Goal: Information Seeking & Learning: Learn about a topic

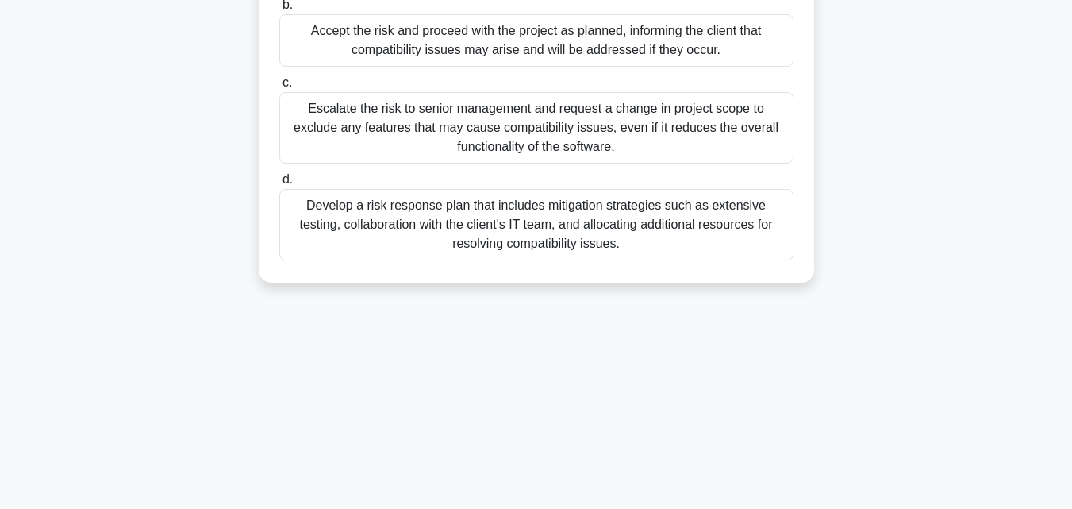
scroll to position [348, 0]
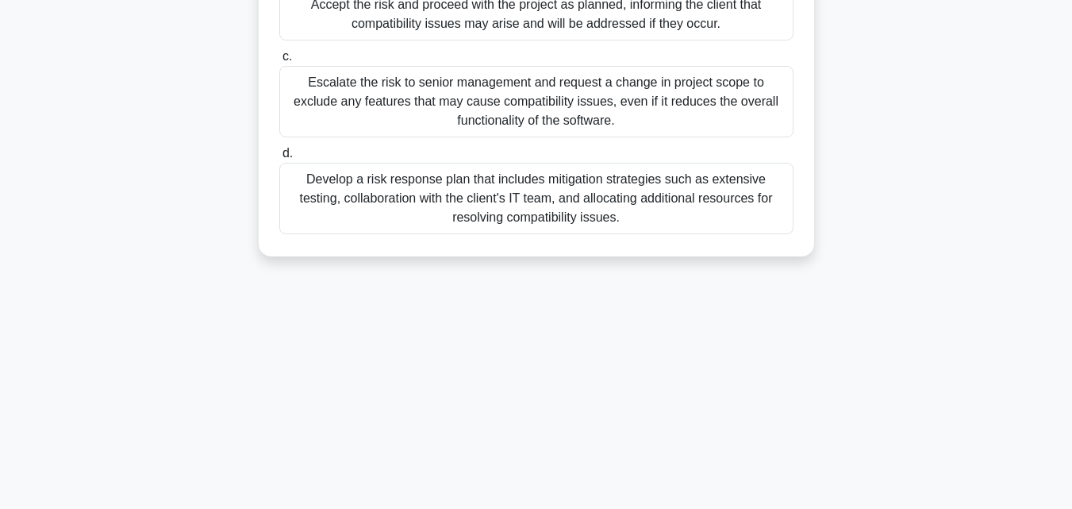
click at [590, 197] on div "Develop a risk response plan that includes mitigation strategies such as extens…" at bounding box center [536, 198] width 514 height 71
click at [279, 159] on input "d. Develop a risk response plan that includes mitigation strategies such as ext…" at bounding box center [279, 153] width 0 height 10
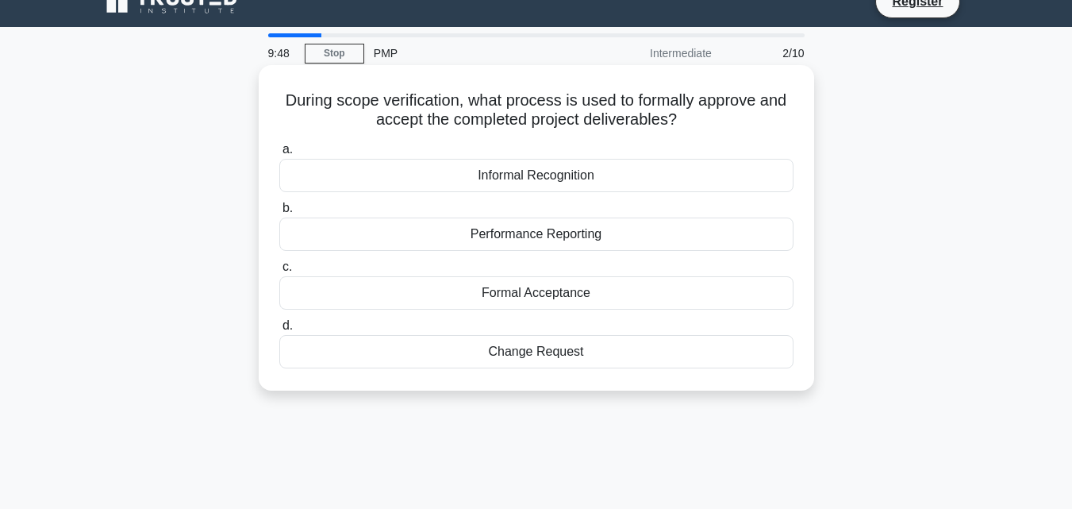
scroll to position [0, 0]
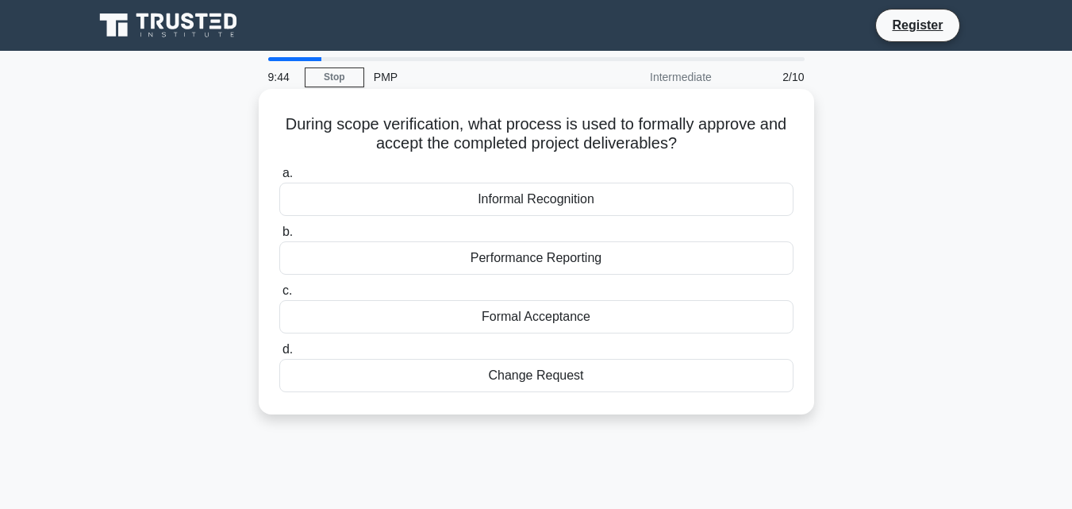
click at [567, 380] on div "Change Request" at bounding box center [536, 375] width 514 height 33
click at [279, 355] on input "d. Change Request" at bounding box center [279, 349] width 0 height 10
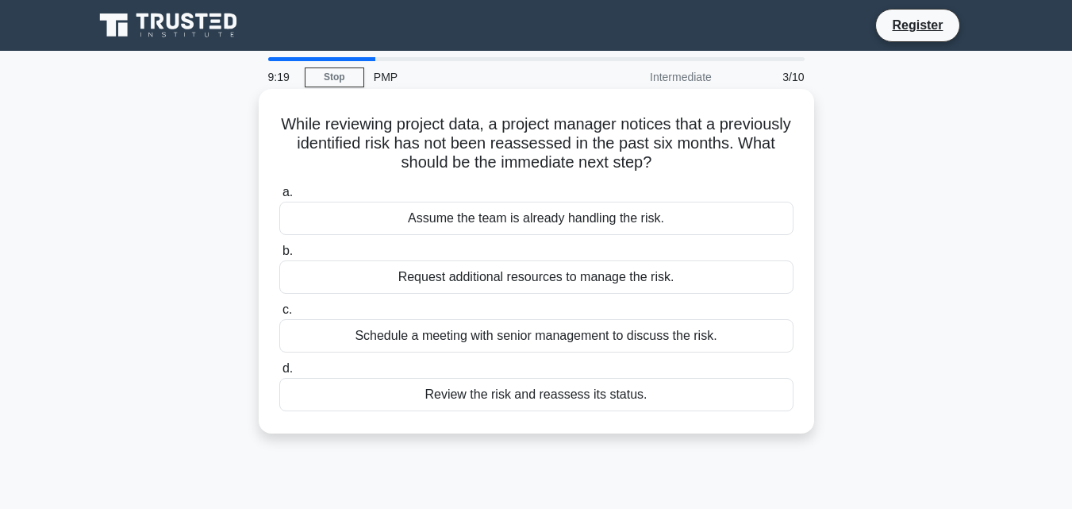
click at [509, 340] on div "Schedule a meeting with senior management to discuss the risk." at bounding box center [536, 335] width 514 height 33
click at [279, 315] on input "c. Schedule a meeting with senior management to discuss the risk." at bounding box center [279, 310] width 0 height 10
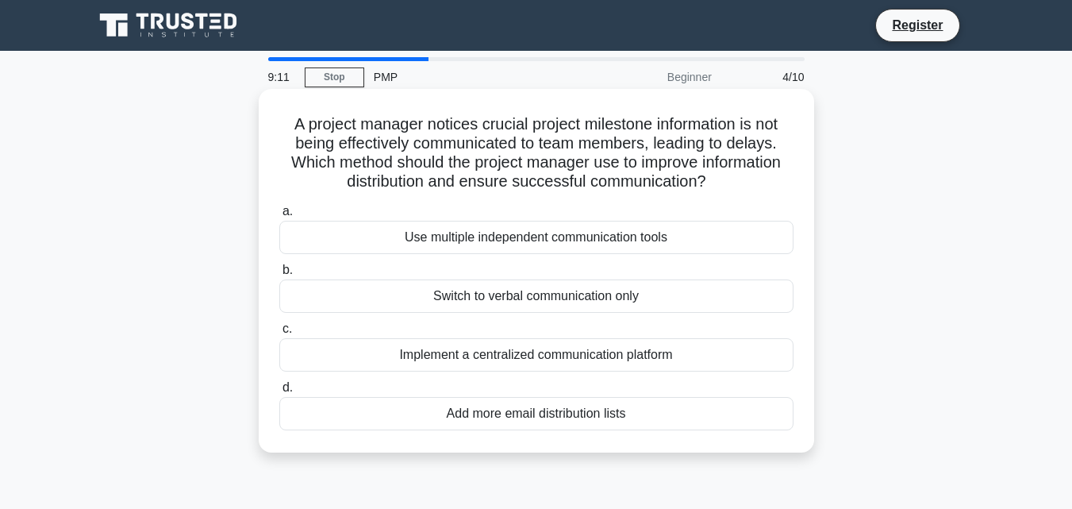
click at [530, 237] on div "Use multiple independent communication tools" at bounding box center [536, 237] width 514 height 33
click at [279, 217] on input "a. Use multiple independent communication tools" at bounding box center [279, 211] width 0 height 10
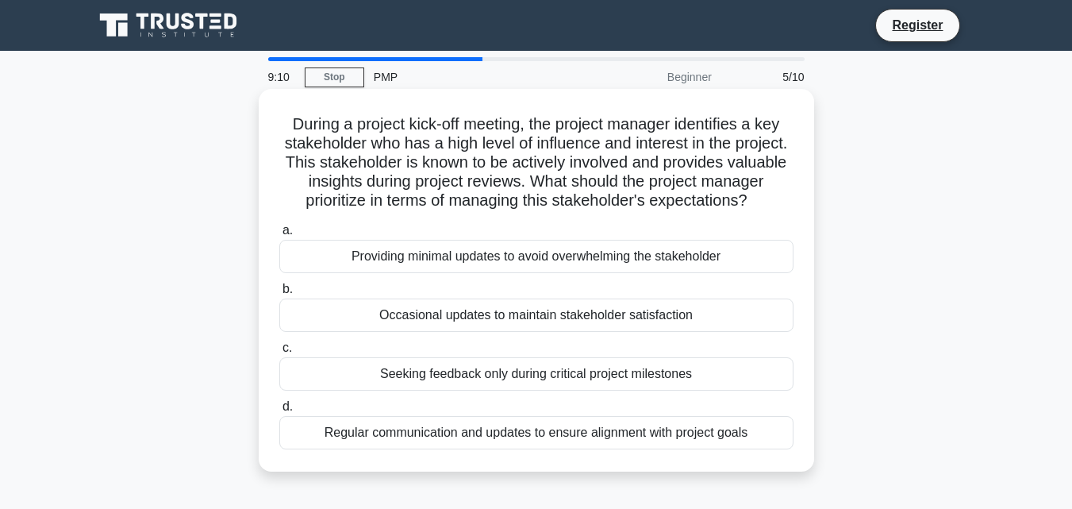
click at [519, 377] on div "Seeking feedback only during critical project milestones" at bounding box center [536, 373] width 514 height 33
click at [279, 353] on input "c. Seeking feedback only during critical project milestones" at bounding box center [279, 348] width 0 height 10
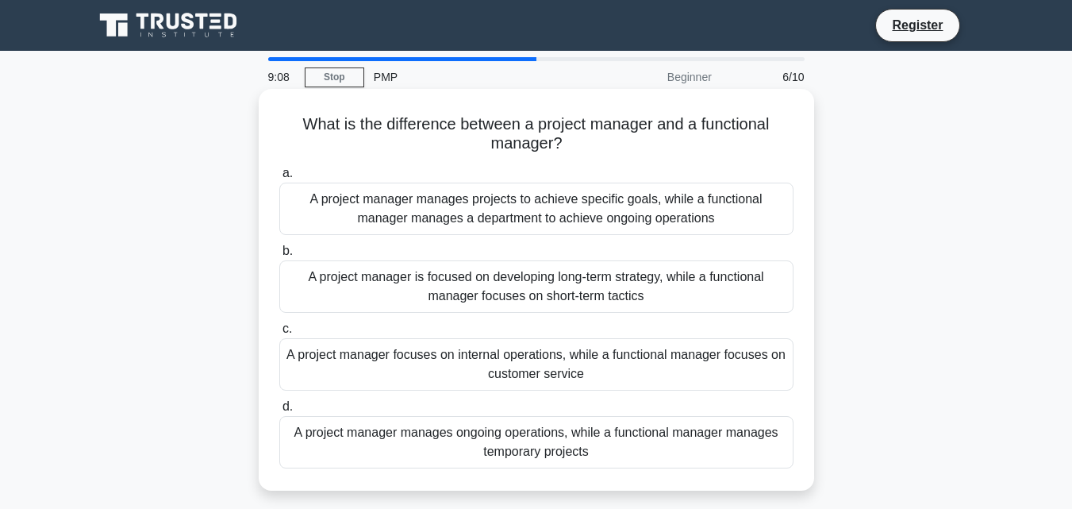
click at [548, 357] on div "A project manager focuses on internal operations, while a functional manager fo…" at bounding box center [536, 364] width 514 height 52
click at [279, 334] on input "c. A project manager focuses on internal operations, while a functional manager…" at bounding box center [279, 329] width 0 height 10
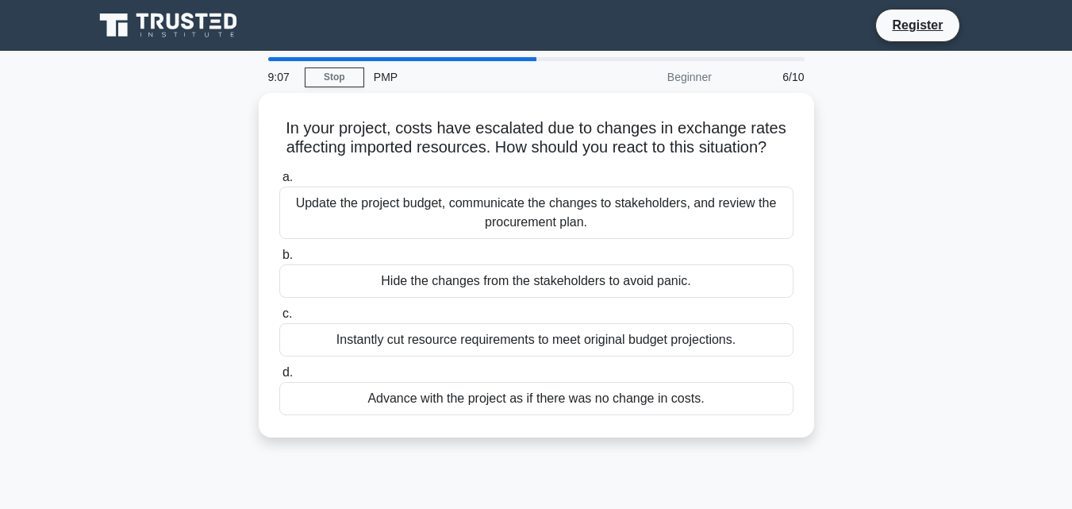
click at [548, 356] on div "Instantly cut resource requirements to meet original budget projections." at bounding box center [536, 339] width 514 height 33
click at [279, 319] on input "c. Instantly cut resource requirements to meet original budget projections." at bounding box center [279, 314] width 0 height 10
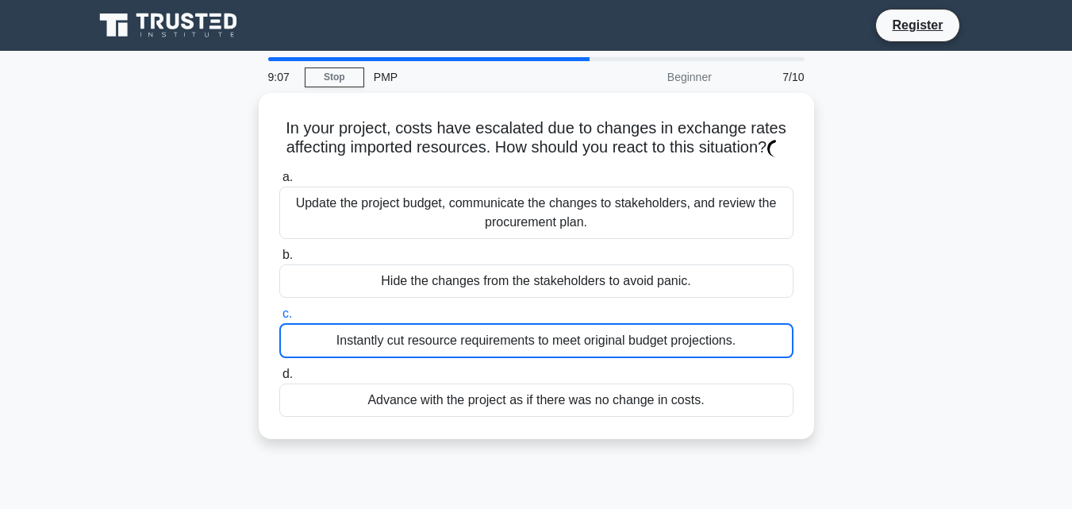
click at [548, 357] on div "Instantly cut resource requirements to meet original budget projections." at bounding box center [536, 340] width 514 height 35
click at [279, 319] on input "c. Instantly cut resource requirements to meet original budget projections." at bounding box center [279, 314] width 0 height 10
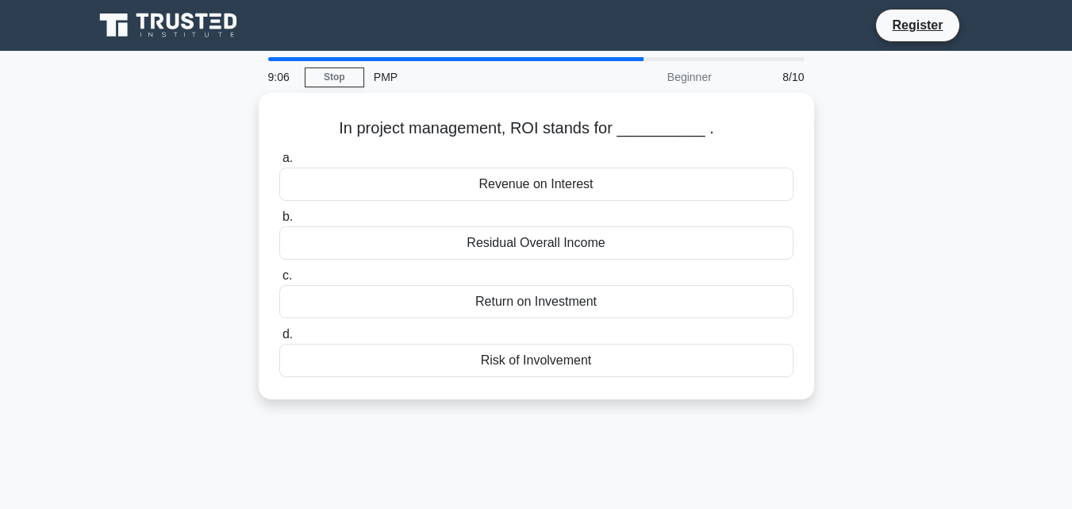
click at [548, 357] on div "Risk of Involvement" at bounding box center [536, 360] width 514 height 33
click at [279, 340] on input "d. Risk of Involvement" at bounding box center [279, 334] width 0 height 10
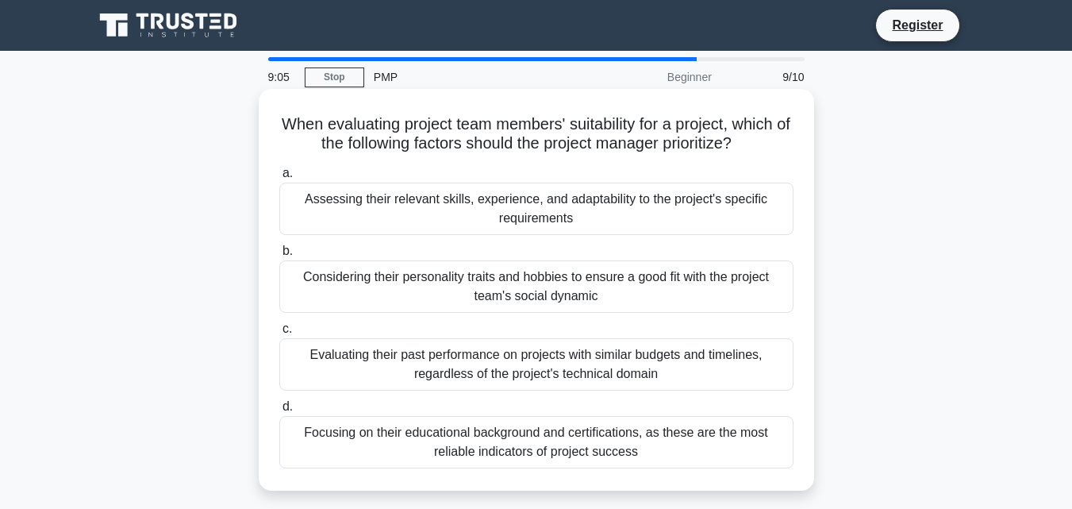
click at [542, 309] on div "Considering their personality traits and hobbies to ensure a good fit with the …" at bounding box center [536, 286] width 514 height 52
click at [279, 256] on input "b. Considering their personality traits and hobbies to ensure a good fit with t…" at bounding box center [279, 251] width 0 height 10
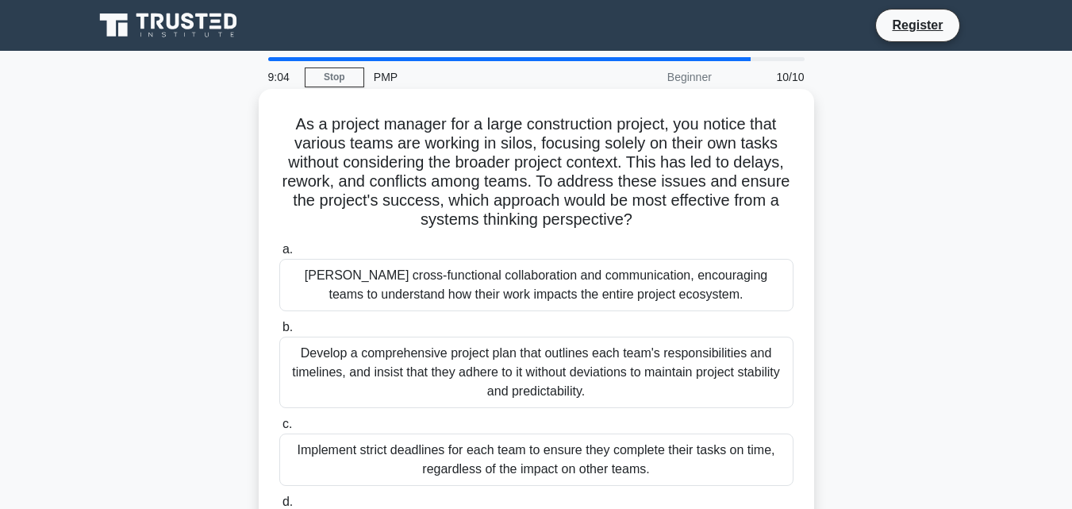
click at [555, 295] on div "Foster cross-functional collaboration and communication, encouraging teams to u…" at bounding box center [536, 285] width 514 height 52
click at [279, 255] on input "a. Foster cross-functional collaboration and communication, encouraging teams t…" at bounding box center [279, 249] width 0 height 10
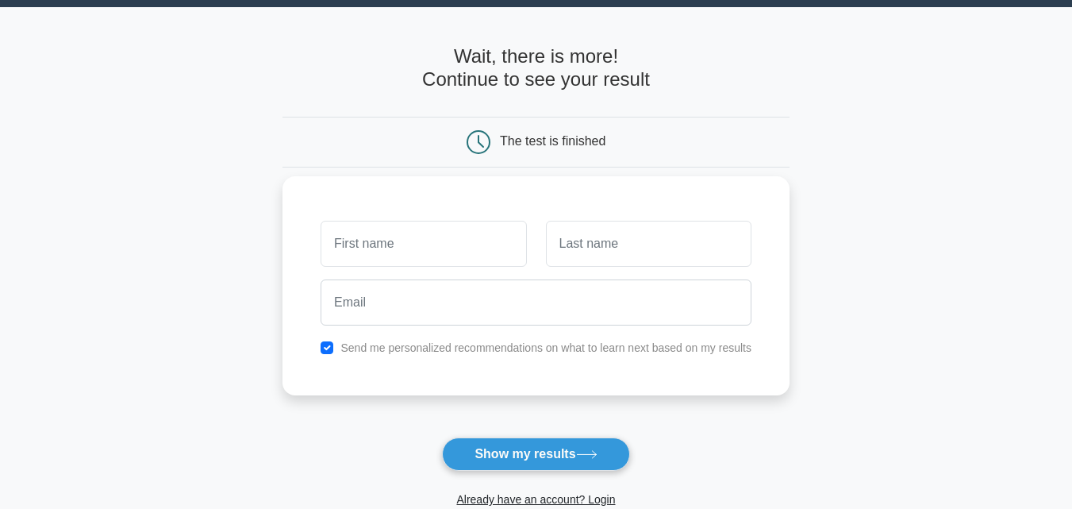
scroll to position [159, 0]
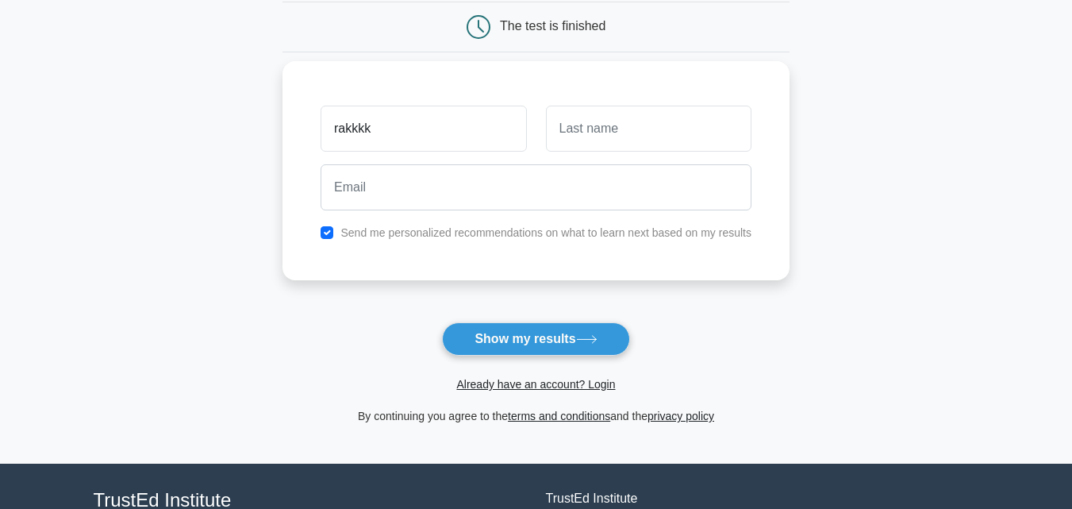
type input "rakkkk"
click at [632, 119] on input "text" at bounding box center [649, 129] width 206 height 46
type input "gs"
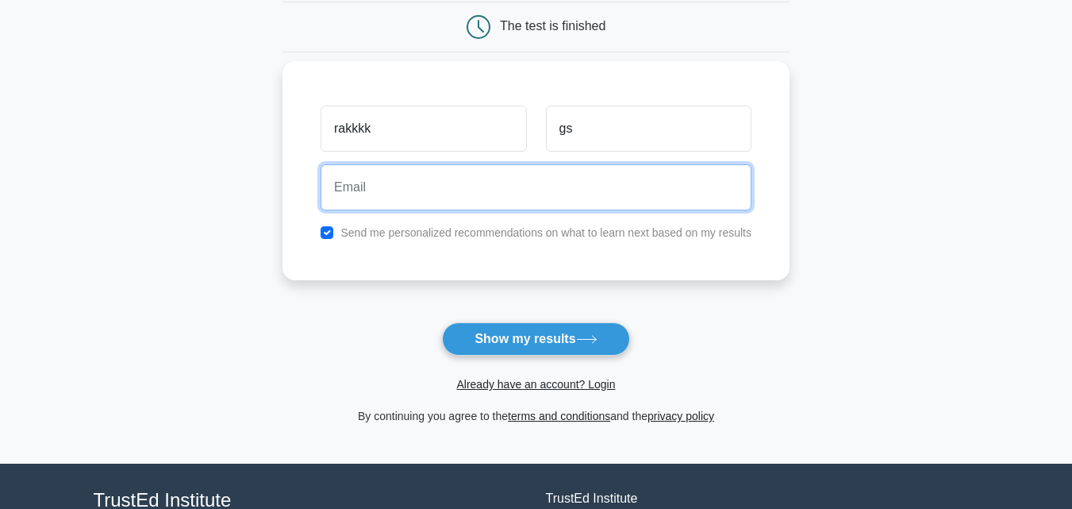
click at [322, 186] on input "email" at bounding box center [536, 187] width 431 height 46
type input "[EMAIL_ADDRESS][DOMAIN_NAME]"
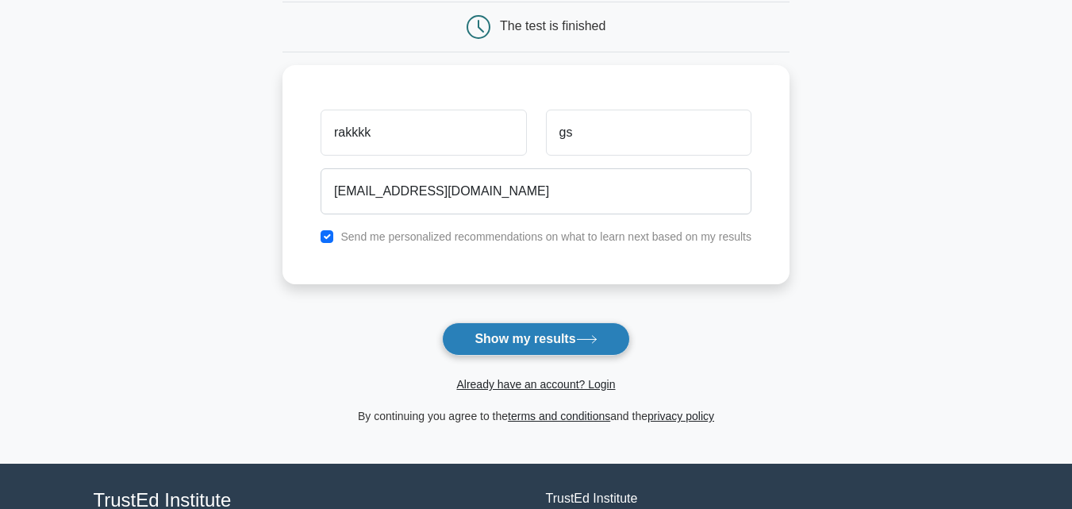
click at [525, 337] on button "Show my results" at bounding box center [535, 338] width 187 height 33
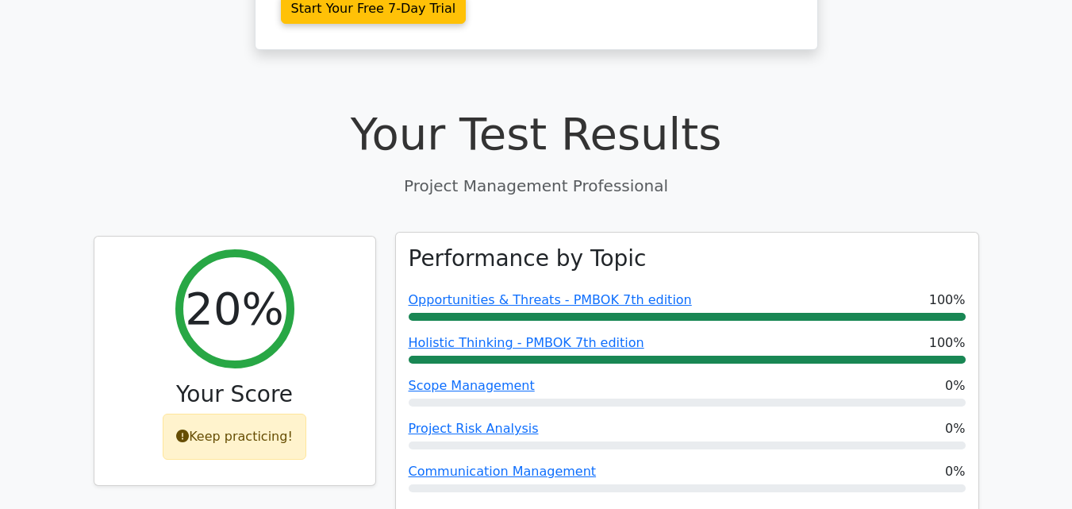
scroll to position [476, 0]
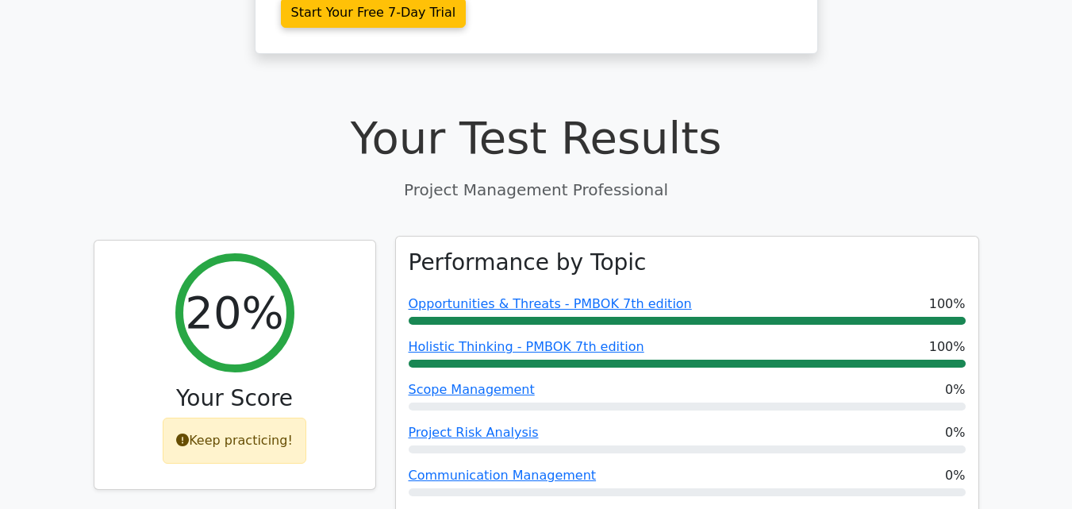
click at [827, 359] on div at bounding box center [687, 363] width 557 height 8
click at [493, 296] on link "Opportunities & Threats - PMBOK 7th edition" at bounding box center [550, 303] width 283 height 15
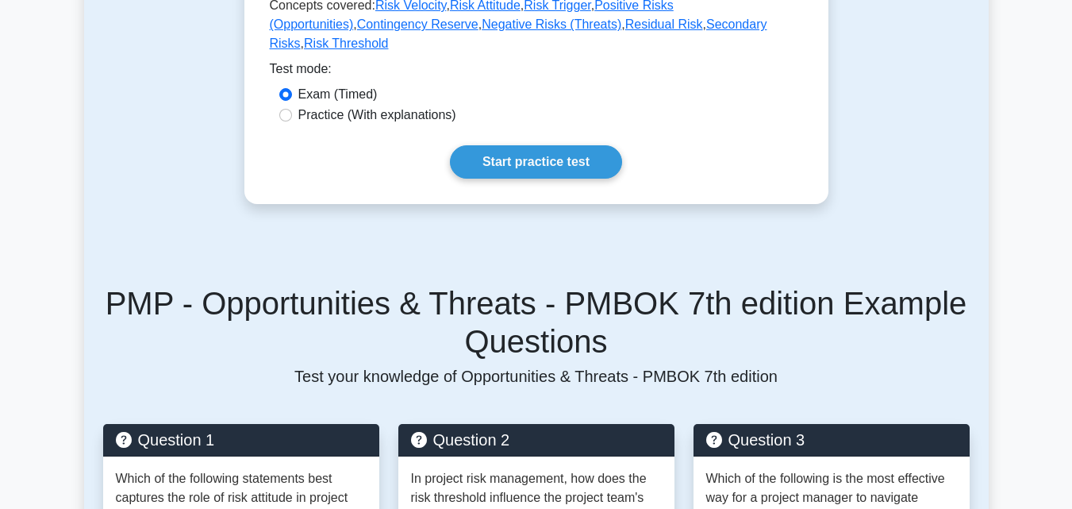
scroll to position [873, 0]
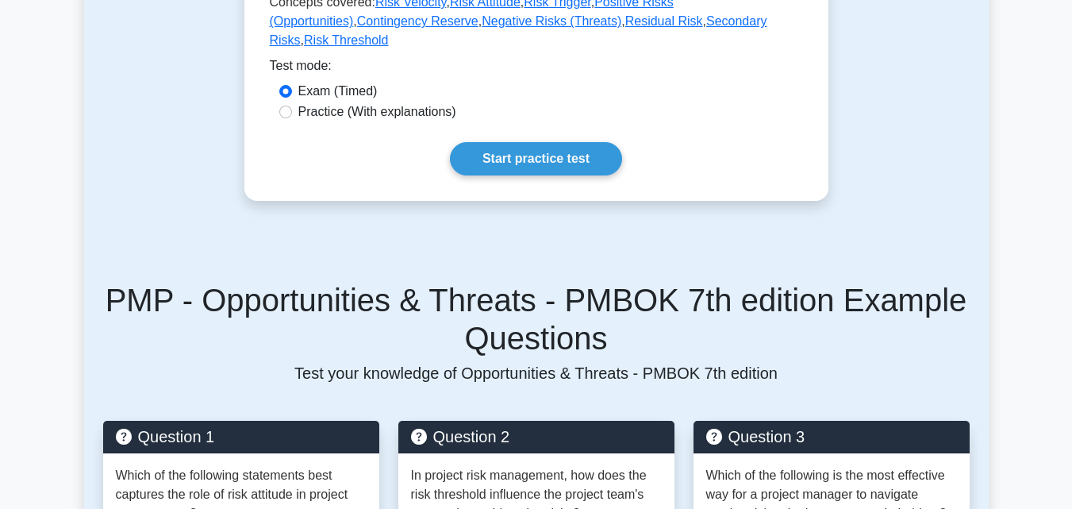
click at [374, 102] on label "Practice (With explanations)" at bounding box center [377, 111] width 158 height 19
click at [292, 106] on input "Practice (With explanations)" at bounding box center [285, 112] width 13 height 13
radio input "true"
click at [525, 142] on link "Start practice test" at bounding box center [536, 158] width 172 height 33
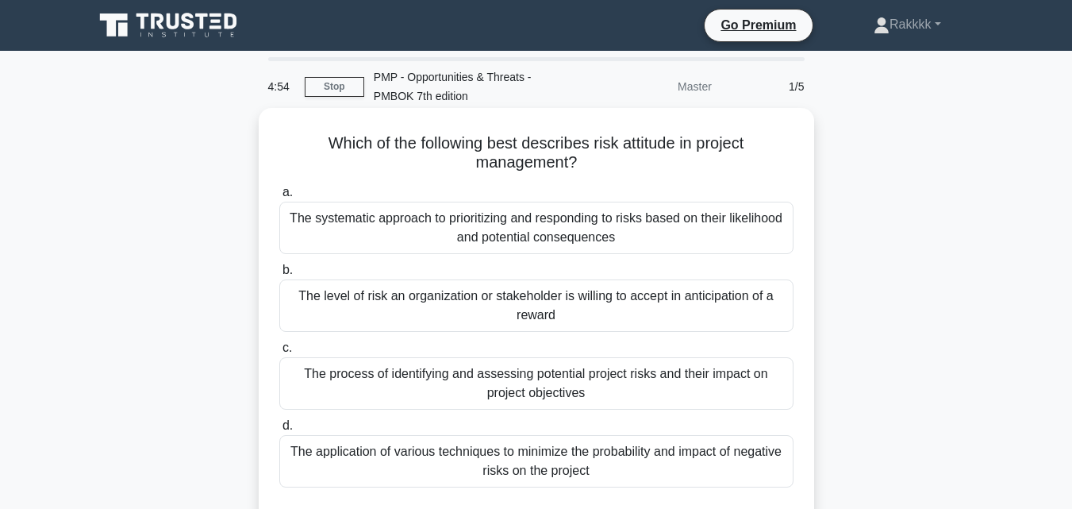
click at [439, 233] on div "The systematic approach to prioritizing and responding to risks based on their …" at bounding box center [536, 228] width 514 height 52
click at [279, 198] on input "a. The systematic approach to prioritizing and responding to risks based on the…" at bounding box center [279, 192] width 0 height 10
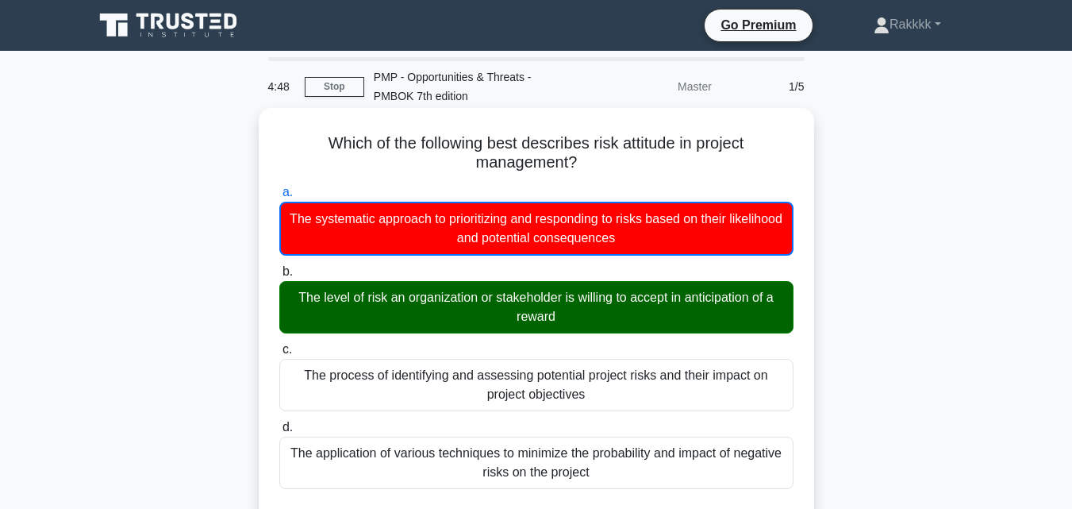
click at [509, 402] on div "The process of identifying and assessing potential project risks and their impa…" at bounding box center [536, 385] width 514 height 52
click at [279, 355] on input "c. The process of identifying and assessing potential project risks and their i…" at bounding box center [279, 349] width 0 height 10
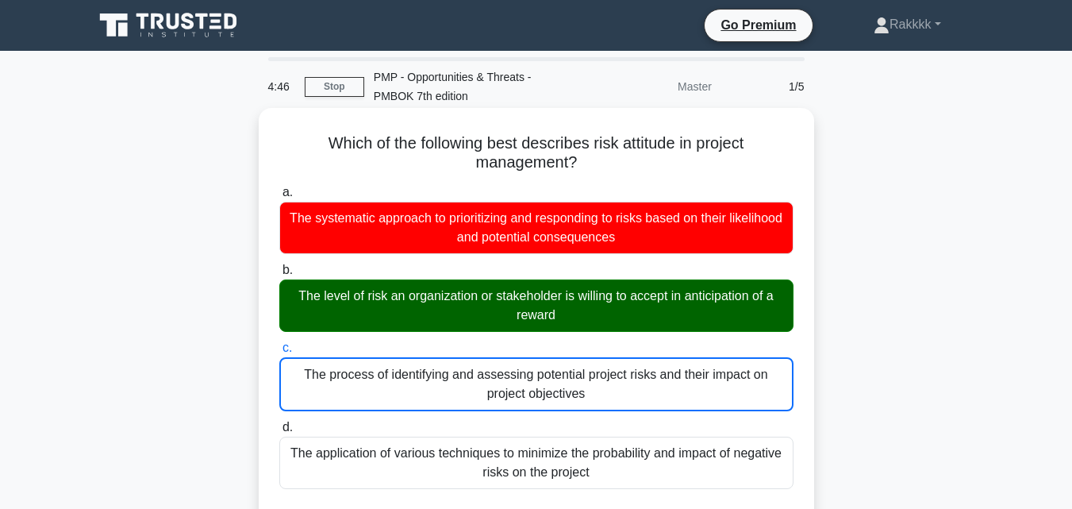
click at [559, 310] on div "The level of risk an organization or stakeholder is willing to accept in antici…" at bounding box center [536, 305] width 514 height 52
click at [279, 275] on input "b. The level of risk an organization or stakeholder is willing to accept in ant…" at bounding box center [279, 270] width 0 height 10
